Goal: Task Accomplishment & Management: Complete application form

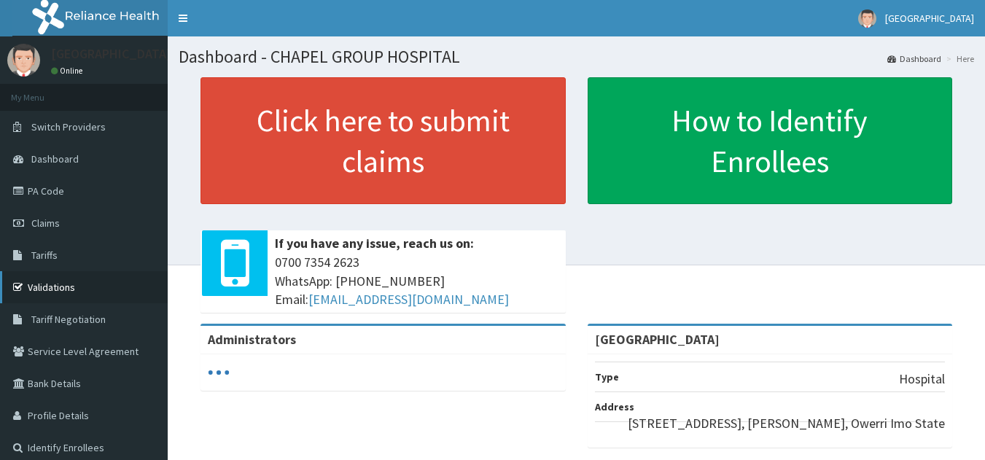
drag, startPoint x: 0, startPoint y: 0, endPoint x: 47, endPoint y: 285, distance: 289.0
click at [47, 285] on link "Validations" at bounding box center [84, 287] width 168 height 32
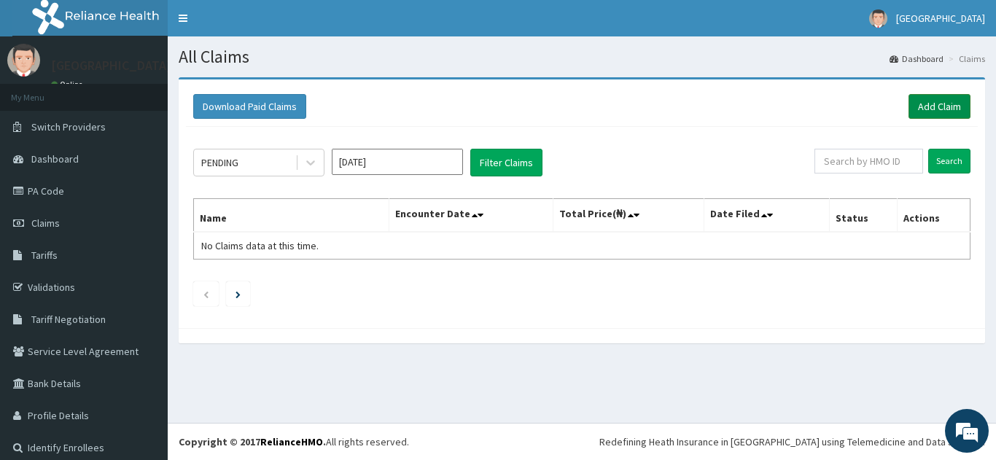
click at [925, 106] on link "Add Claim" at bounding box center [940, 106] width 62 height 25
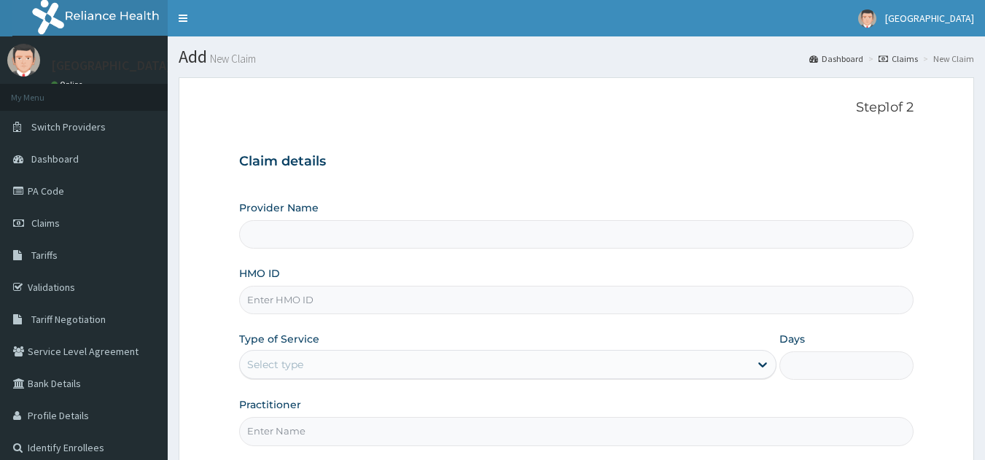
drag, startPoint x: 0, startPoint y: 0, endPoint x: 336, endPoint y: 301, distance: 451.5
click at [336, 301] on input "HMO ID" at bounding box center [576, 300] width 675 height 28
type input "A"
type input "[GEOGRAPHIC_DATA]"
type input "ACQ/10046/E"
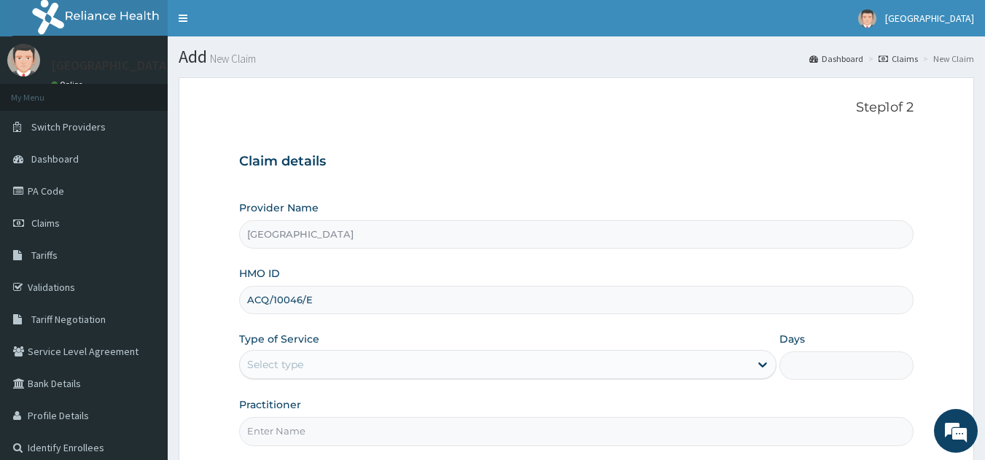
click at [335, 363] on div "Select type" at bounding box center [495, 364] width 510 height 23
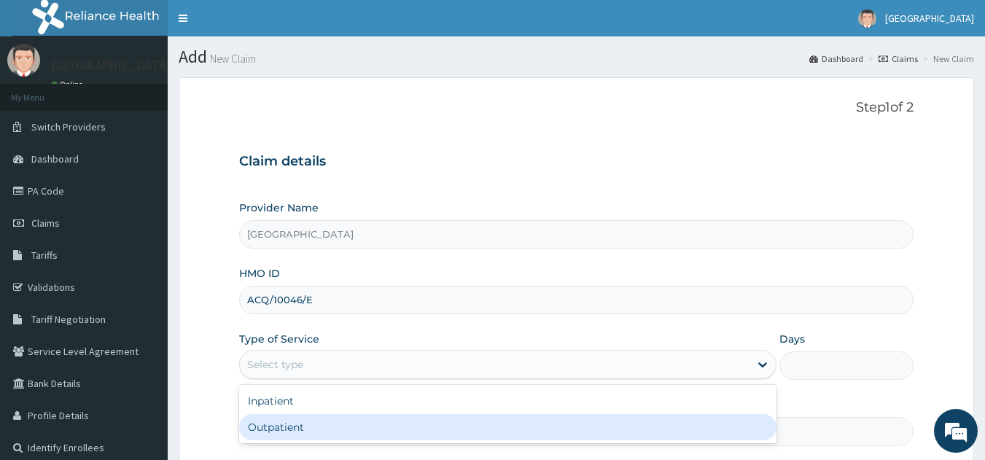
click at [282, 427] on div "Outpatient" at bounding box center [508, 427] width 538 height 26
type input "1"
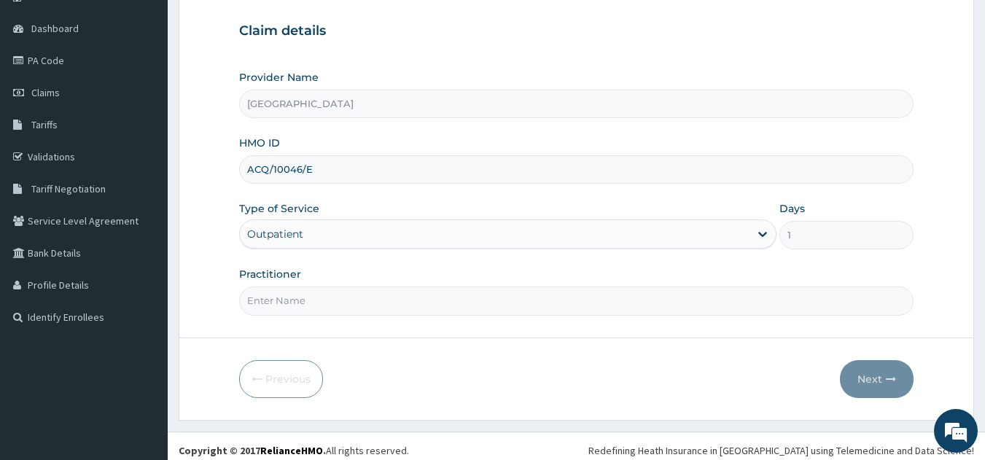
scroll to position [139, 0]
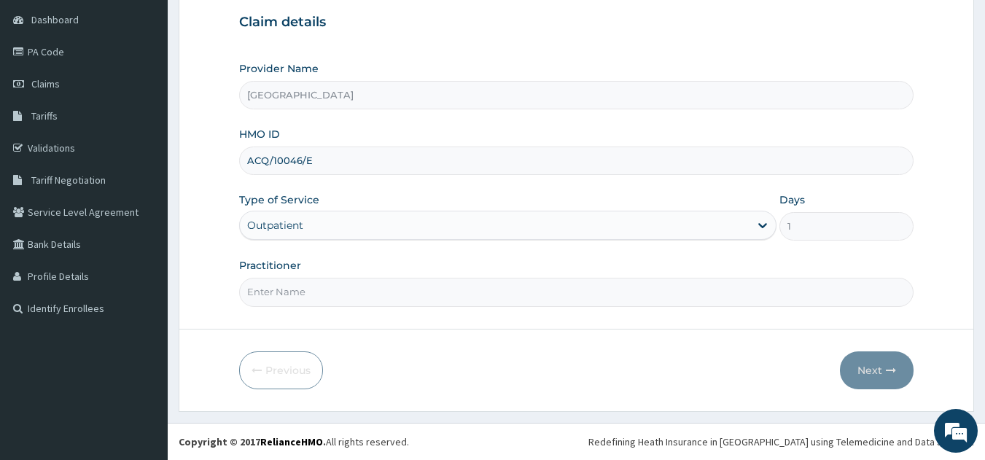
click at [373, 284] on input "Practitioner" at bounding box center [576, 292] width 675 height 28
type input "DR J"
click at [875, 360] on button "Next" at bounding box center [877, 371] width 74 height 38
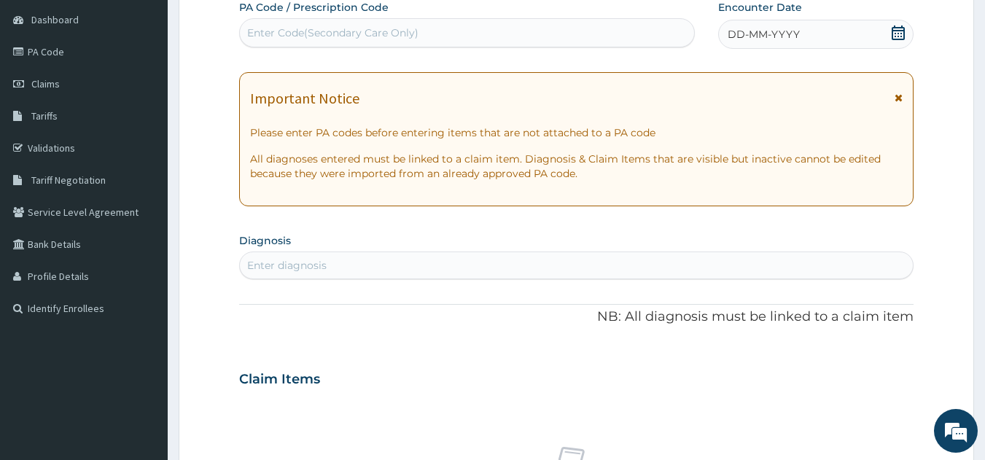
click at [750, 34] on span "DD-MM-YYYY" at bounding box center [764, 34] width 72 height 15
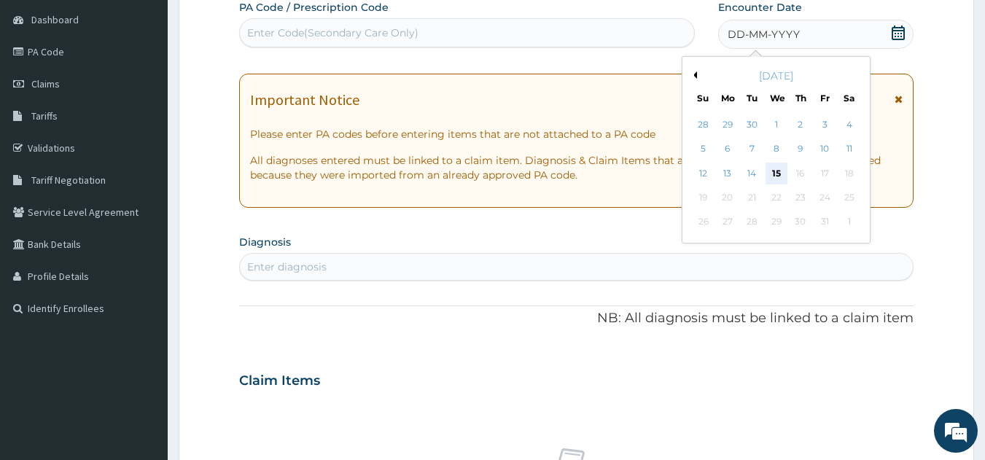
click at [776, 174] on div "15" at bounding box center [777, 174] width 22 height 22
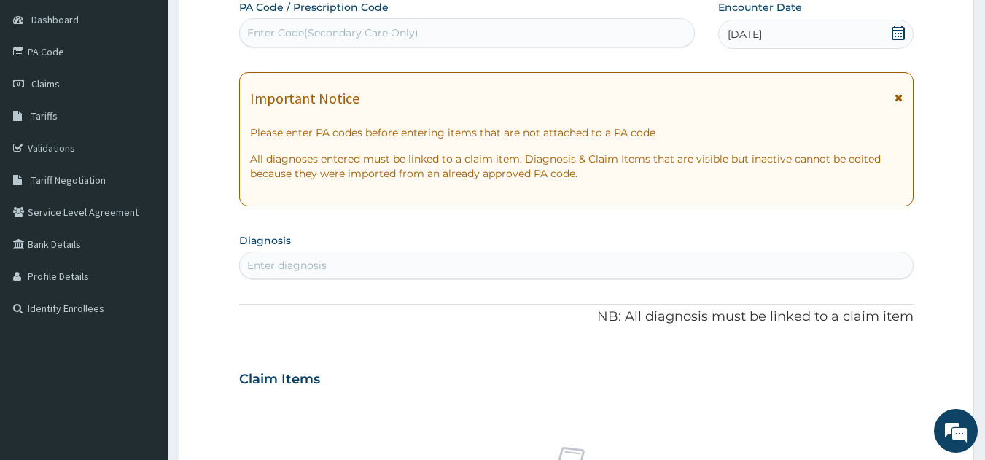
click at [357, 263] on div "Enter diagnosis" at bounding box center [577, 265] width 674 height 23
type input "[MEDICAL_DATA]"
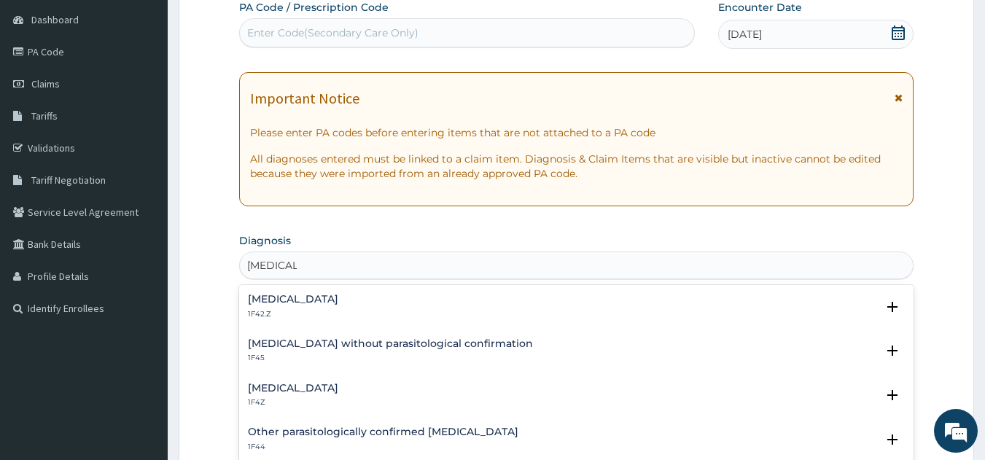
click at [303, 294] on h4 "[MEDICAL_DATA]" at bounding box center [293, 299] width 90 height 11
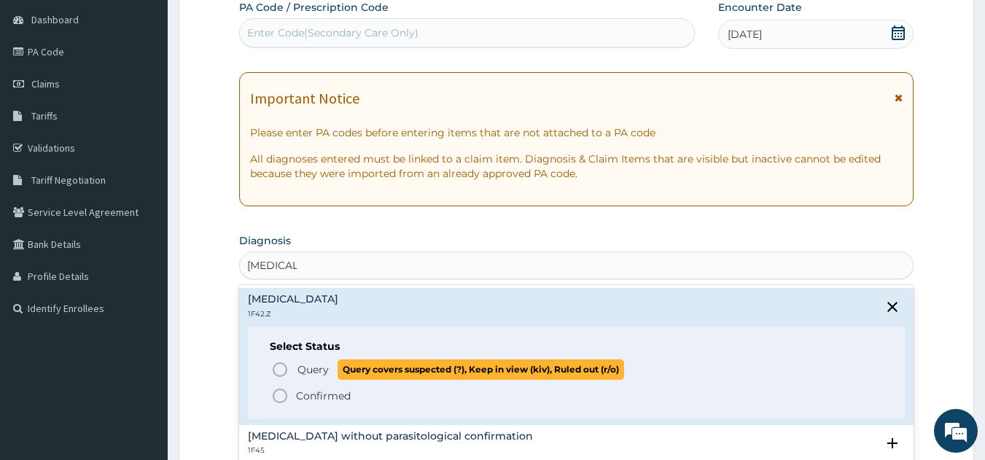
click at [276, 366] on icon "status option query" at bounding box center [280, 370] width 18 height 18
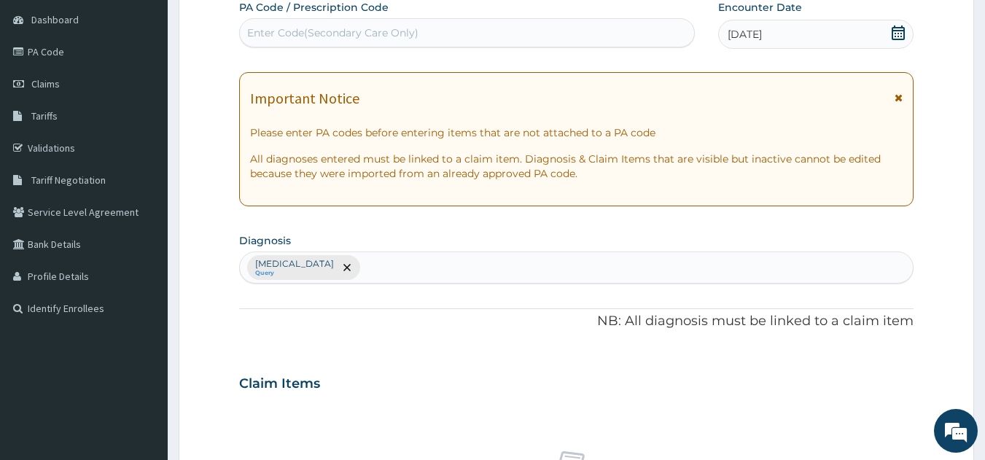
scroll to position [542, 0]
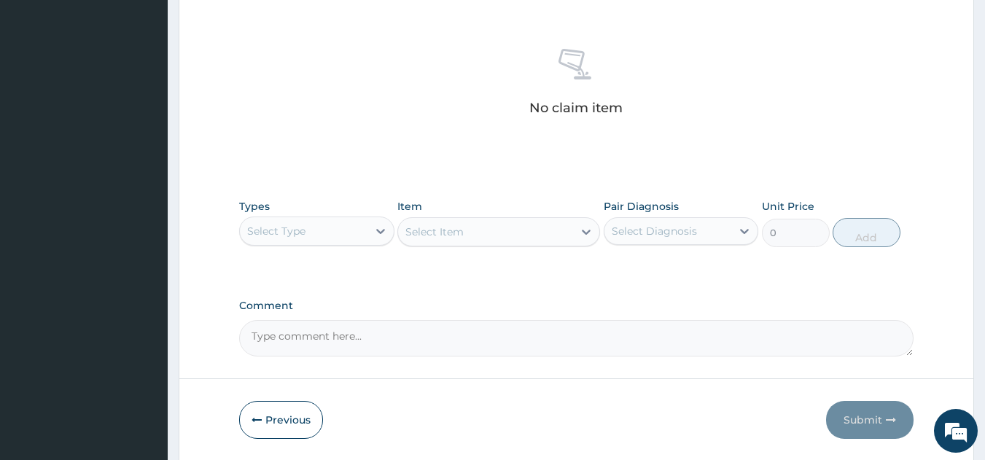
click at [328, 236] on div "Select Type" at bounding box center [304, 231] width 128 height 23
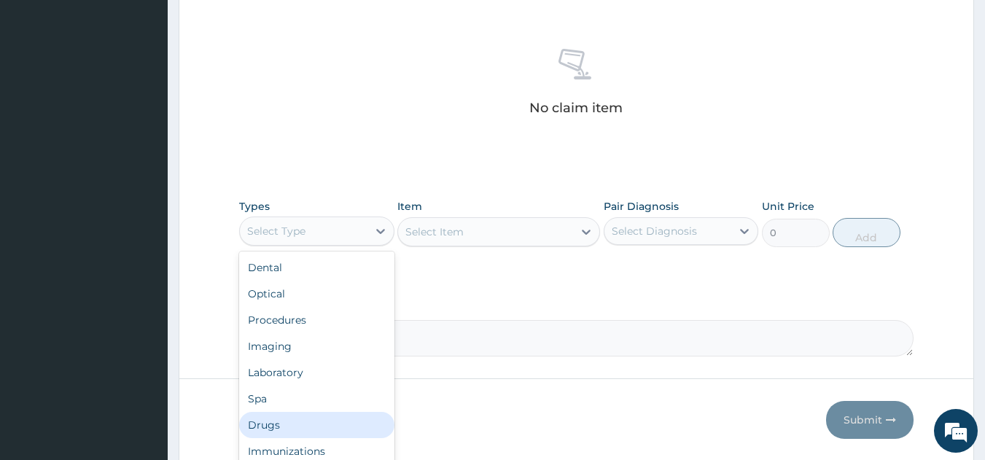
click at [267, 420] on div "Drugs" at bounding box center [316, 425] width 155 height 26
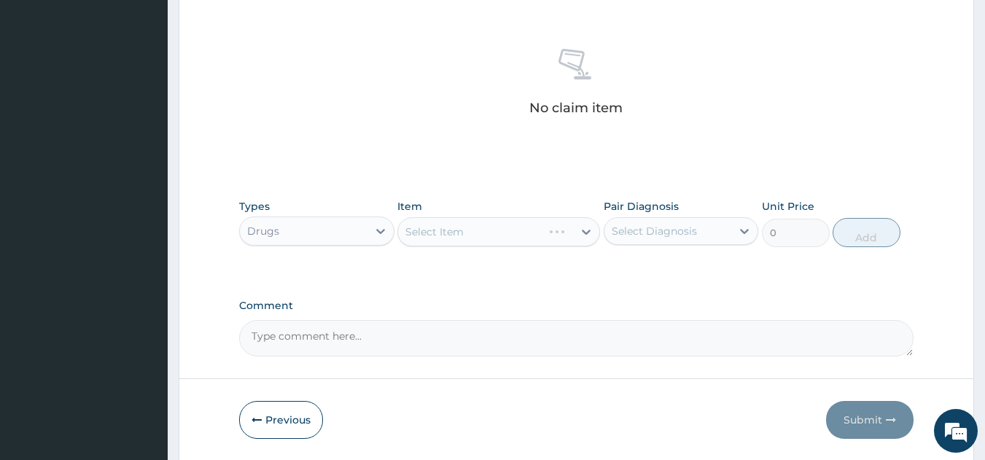
click at [441, 225] on div "Select Item" at bounding box center [499, 231] width 203 height 29
click at [443, 231] on div "Select Item" at bounding box center [499, 231] width 203 height 29
click at [443, 231] on div "Select Item" at bounding box center [435, 232] width 58 height 15
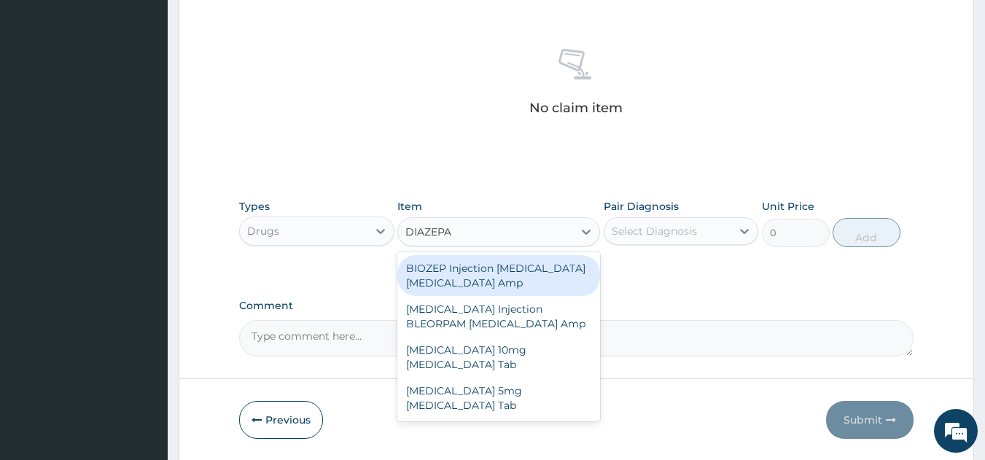
type input "[MEDICAL_DATA]"
click at [444, 269] on div "BIOZEP Injection [MEDICAL_DATA] [MEDICAL_DATA] Amp" at bounding box center [499, 275] width 203 height 41
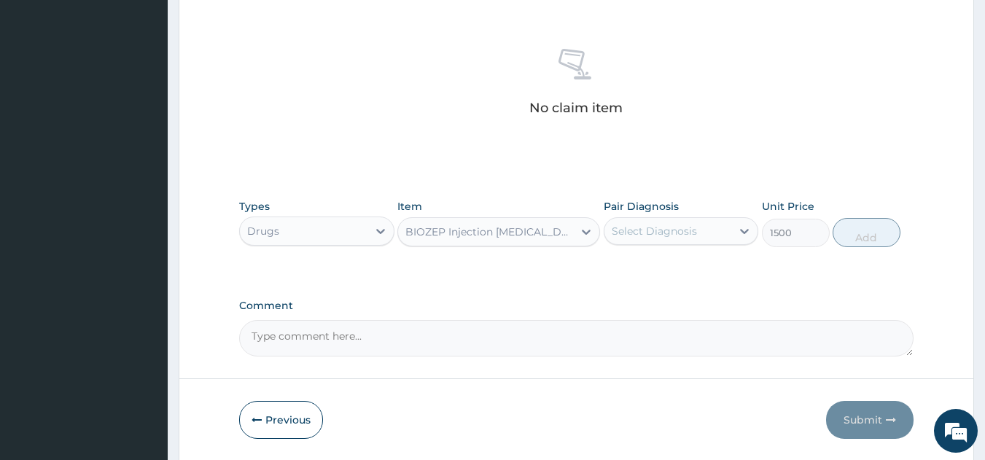
click at [446, 237] on div "BIOZEP Injection [MEDICAL_DATA] [MEDICAL_DATA] Amp" at bounding box center [490, 232] width 169 height 15
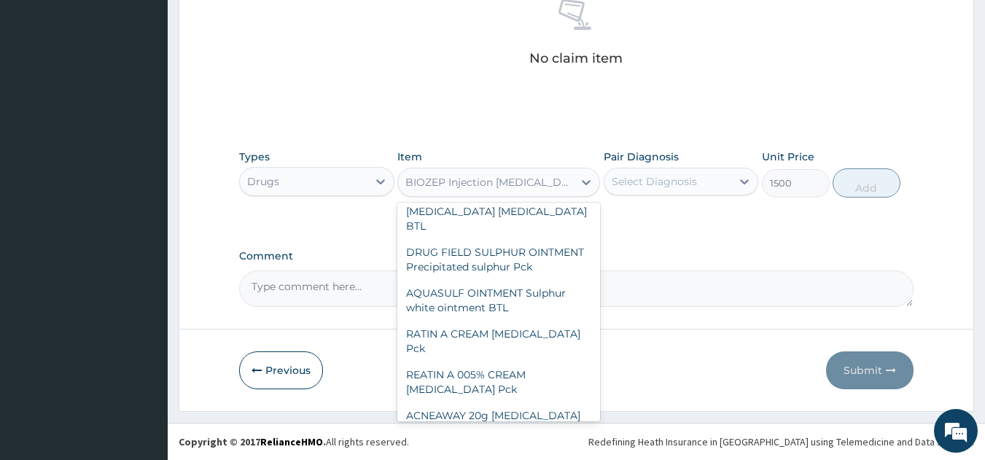
scroll to position [15035, 0]
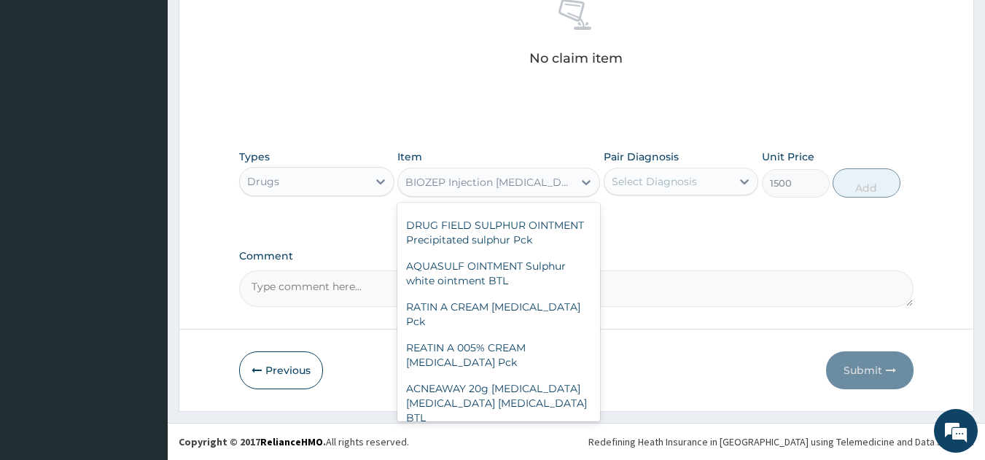
type input "920"
